Goal: Task Accomplishment & Management: Use online tool/utility

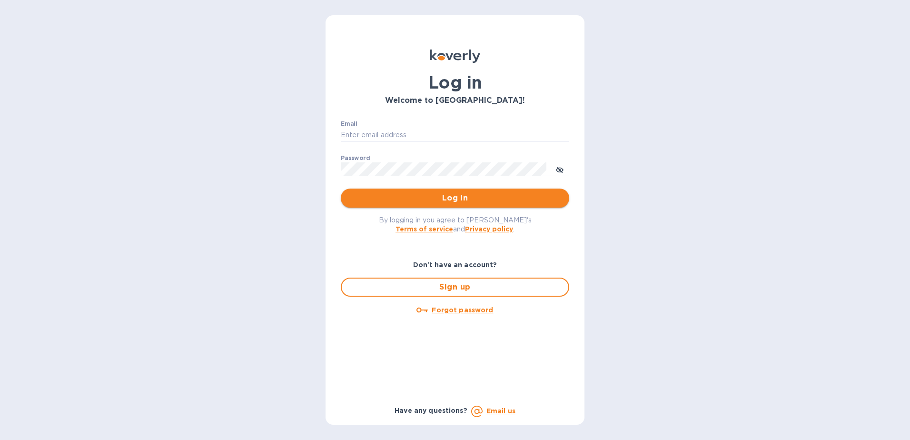
type input "[EMAIL_ADDRESS][DOMAIN_NAME]"
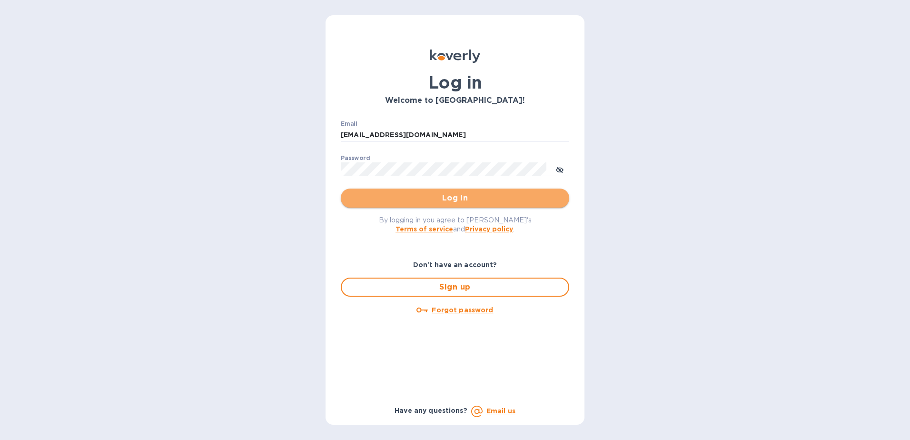
click at [431, 197] on span "Log in" at bounding box center [454, 197] width 213 height 11
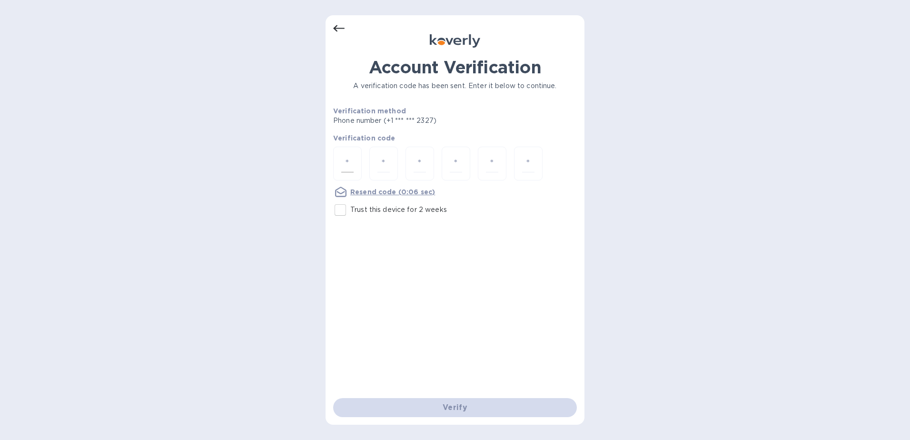
click at [337, 163] on div at bounding box center [347, 164] width 29 height 34
type input "4"
type input "5"
type input "7"
type input "1"
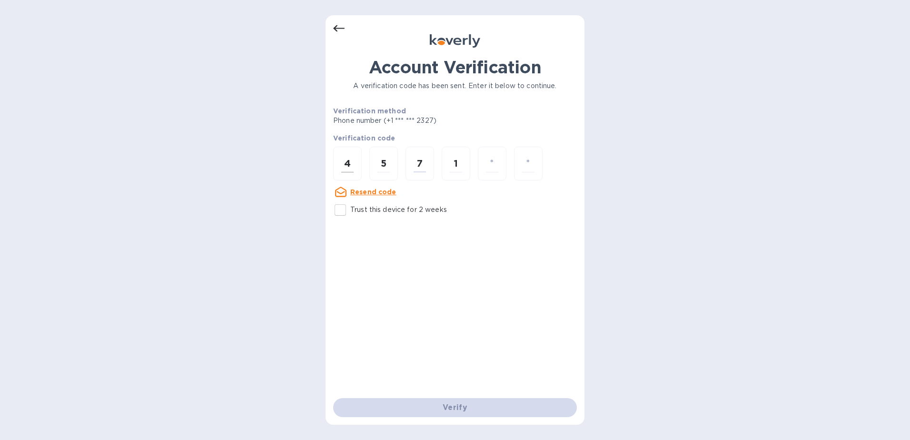
type input "0"
type input "5"
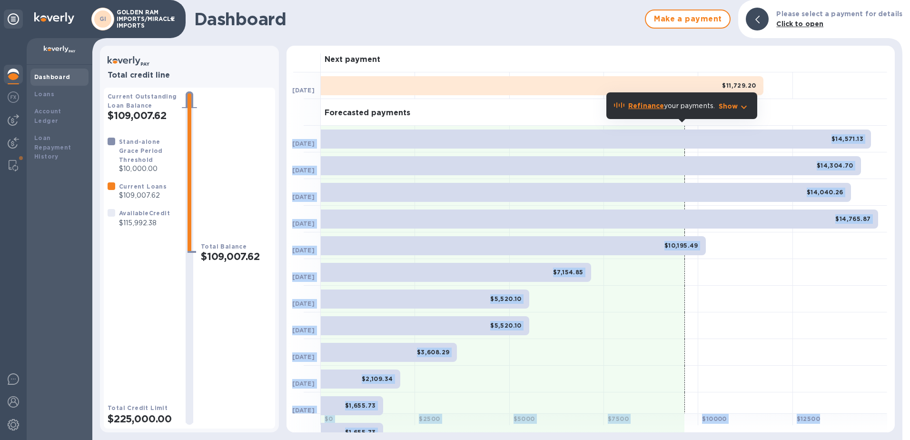
drag, startPoint x: 895, startPoint y: 121, endPoint x: 908, endPoint y: 211, distance: 91.0
click at [908, 211] on div "Dashboard Make a payment Please select a payment for details Click to open Tota…" at bounding box center [500, 220] width 817 height 440
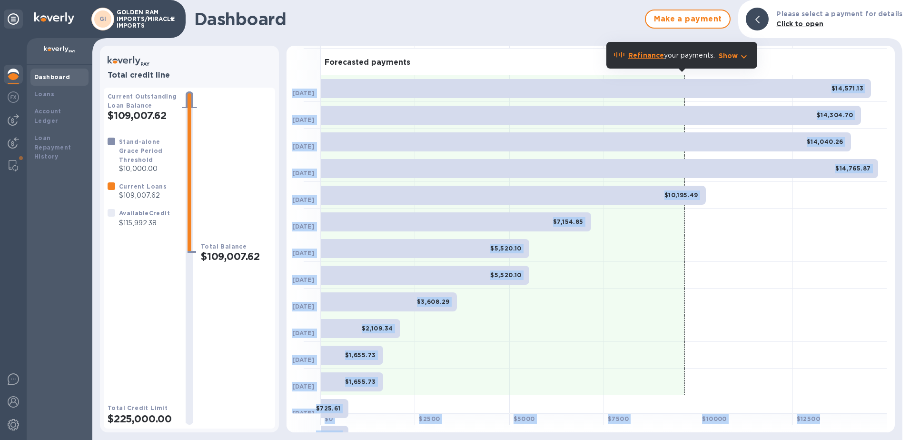
scroll to position [57, 0]
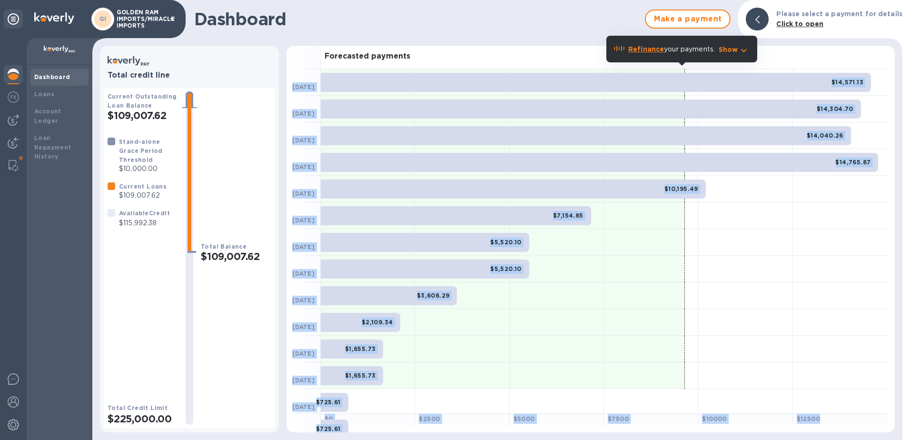
click at [808, 266] on div at bounding box center [840, 269] width 94 height 27
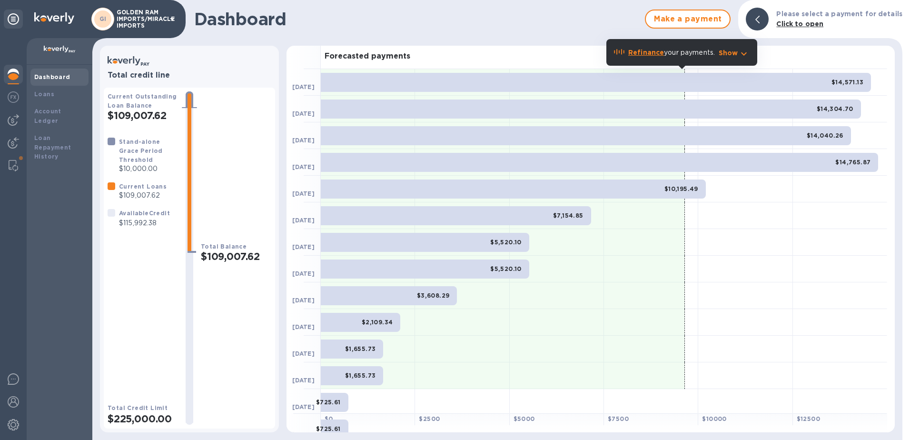
scroll to position [0, 0]
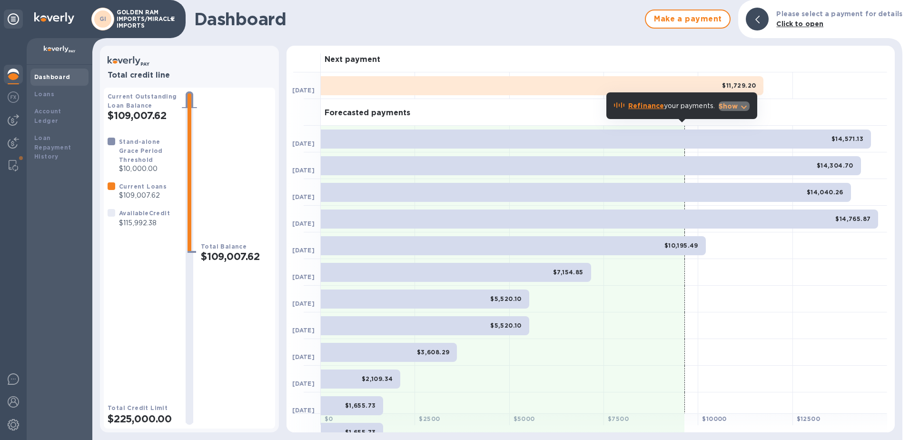
click at [729, 106] on p "Show" at bounding box center [728, 106] width 20 height 10
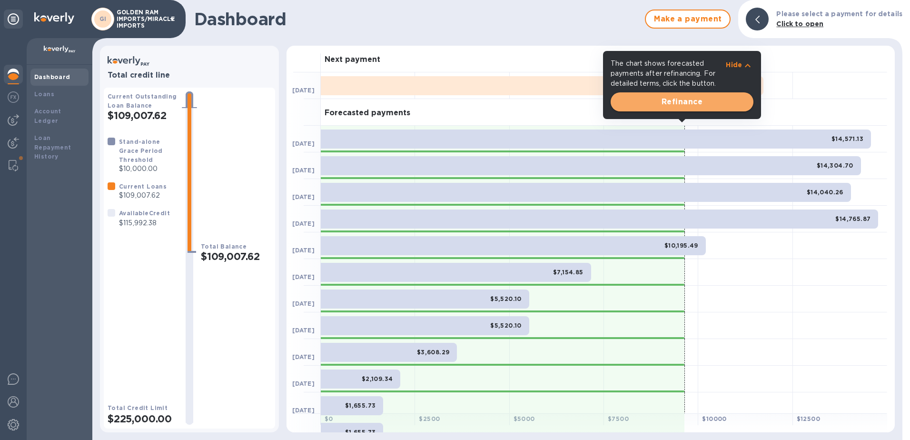
click at [686, 103] on span "Refinance" at bounding box center [682, 101] width 128 height 11
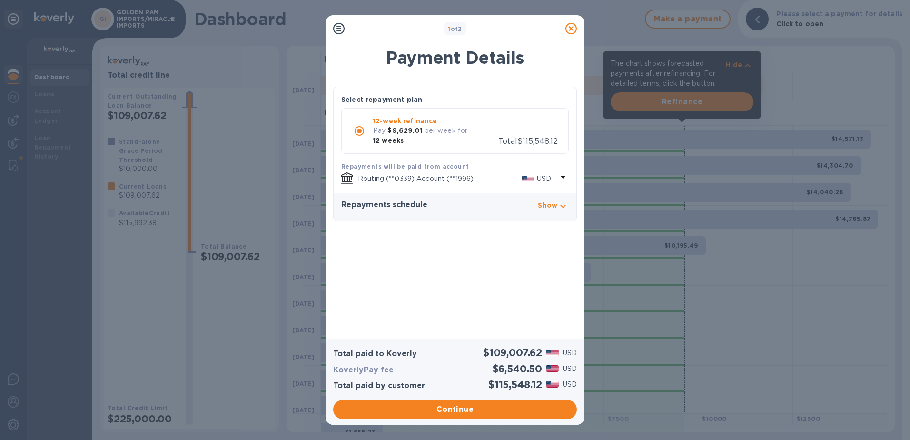
click at [566, 200] on icon "button" at bounding box center [562, 205] width 11 height 11
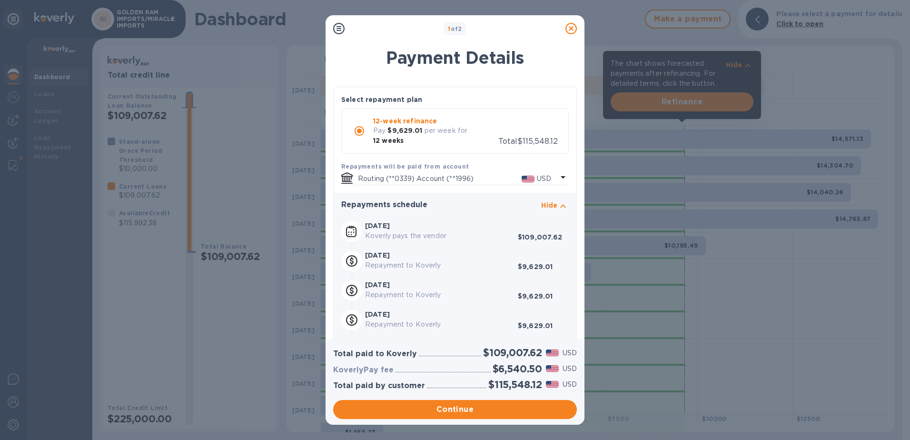
click at [567, 26] on icon at bounding box center [570, 28] width 11 height 11
